Goal: Browse casually: Explore the website without a specific task or goal

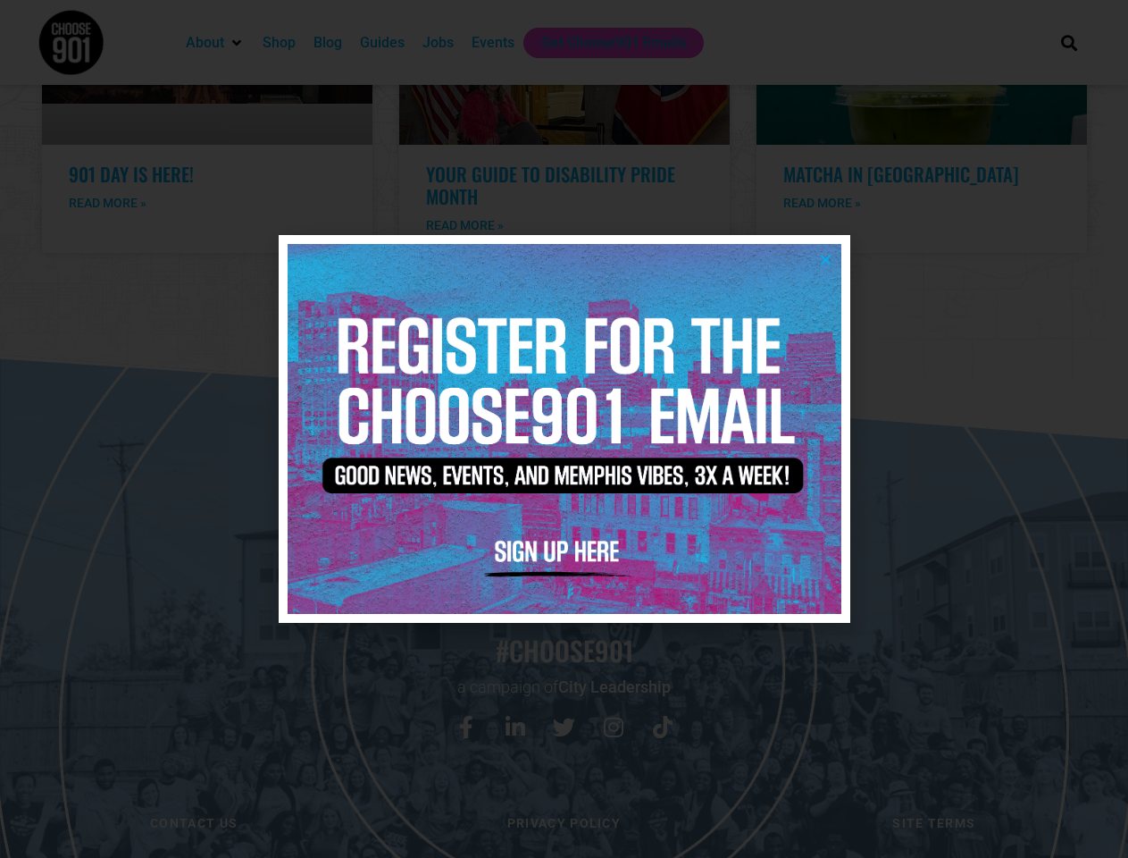
click at [826, 259] on icon "Close" at bounding box center [825, 259] width 13 height 13
